Goal: Task Accomplishment & Management: Manage account settings

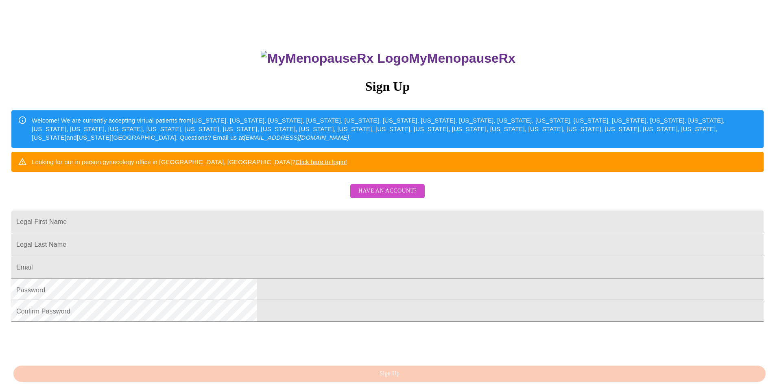
scroll to position [81, 0]
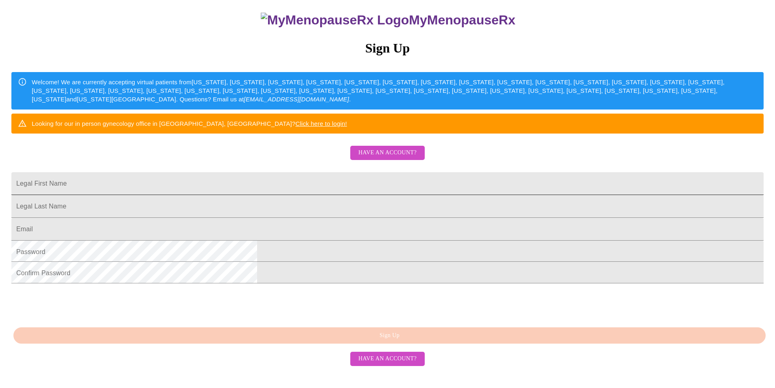
click at [415, 195] on input "Legal First Name" at bounding box center [387, 183] width 752 height 23
type input "B"
click at [385, 158] on span "Have an account?" at bounding box center [387, 153] width 58 height 10
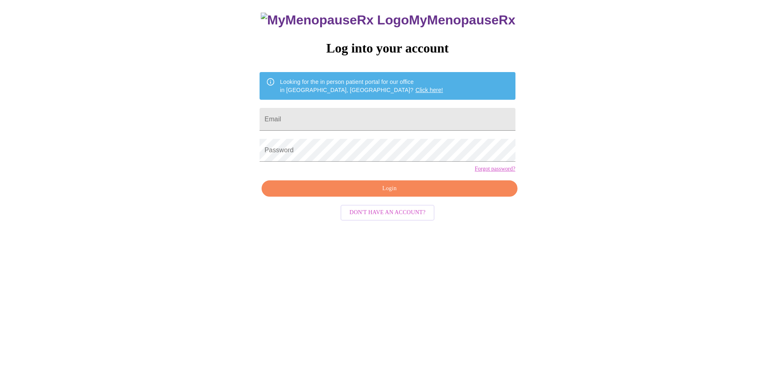
scroll to position [8, 0]
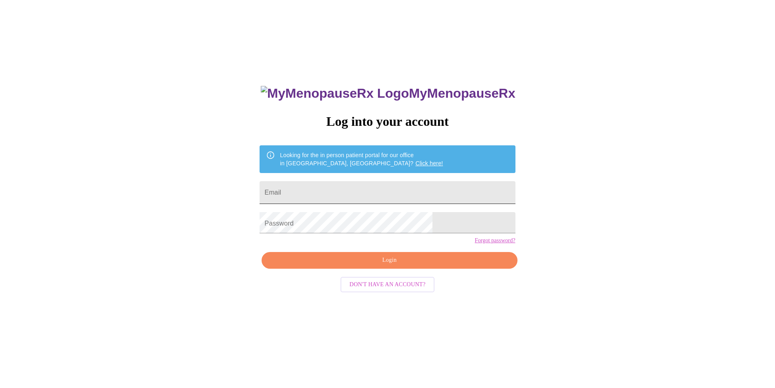
click at [337, 189] on input "Email" at bounding box center [386, 192] width 255 height 23
type input "tbwienke@gmail.com"
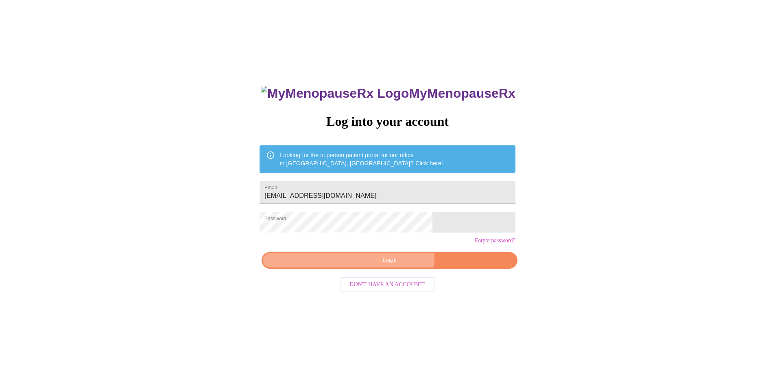
click at [361, 265] on span "Login" at bounding box center [389, 260] width 237 height 10
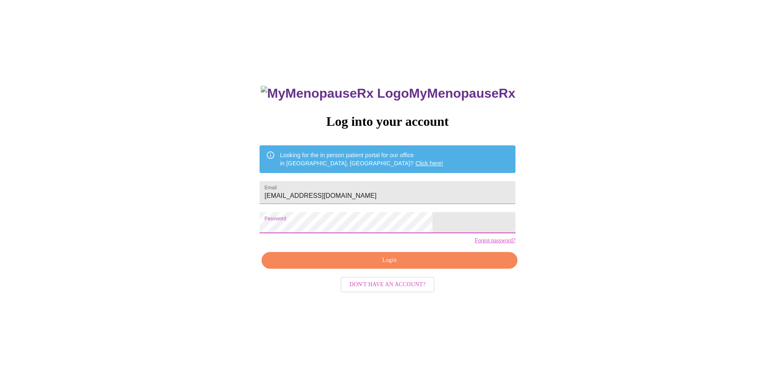
click at [362, 265] on span "Login" at bounding box center [389, 260] width 237 height 10
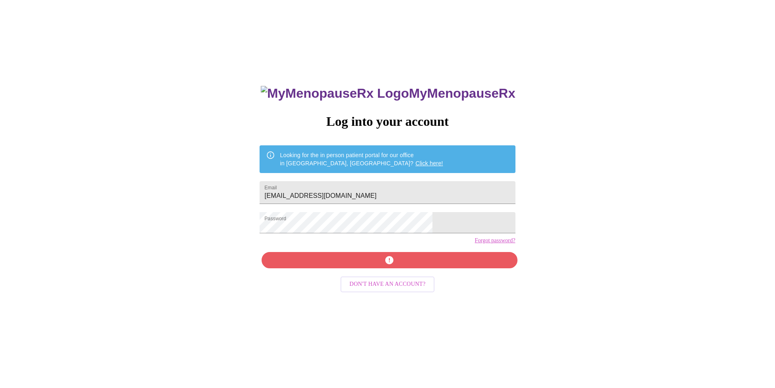
click at [475, 244] on link "Forgot password?" at bounding box center [495, 240] width 41 height 7
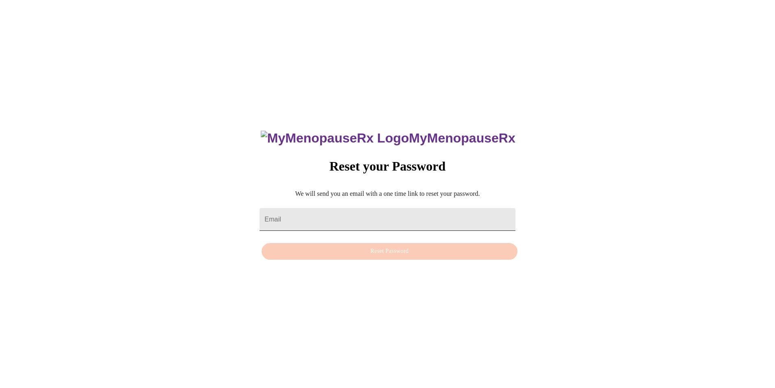
click at [300, 209] on input "Email" at bounding box center [386, 219] width 255 height 23
type input "tbwienke@gmail.com"
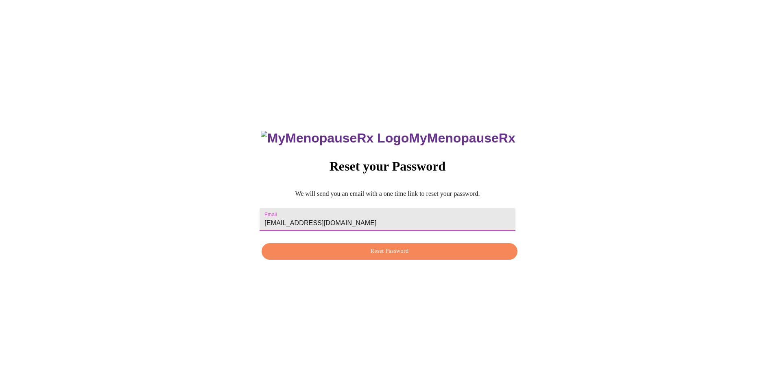
click at [386, 247] on span "Reset Password" at bounding box center [389, 251] width 237 height 10
